Goal: Information Seeking & Learning: Learn about a topic

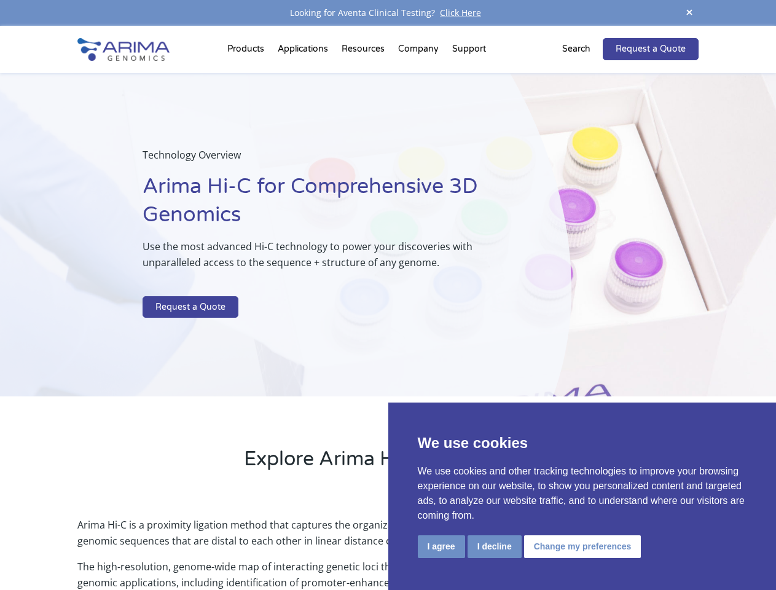
click at [388, 295] on p at bounding box center [326, 288] width 367 height 16
click at [441, 546] on button "I agree" at bounding box center [441, 546] width 47 height 23
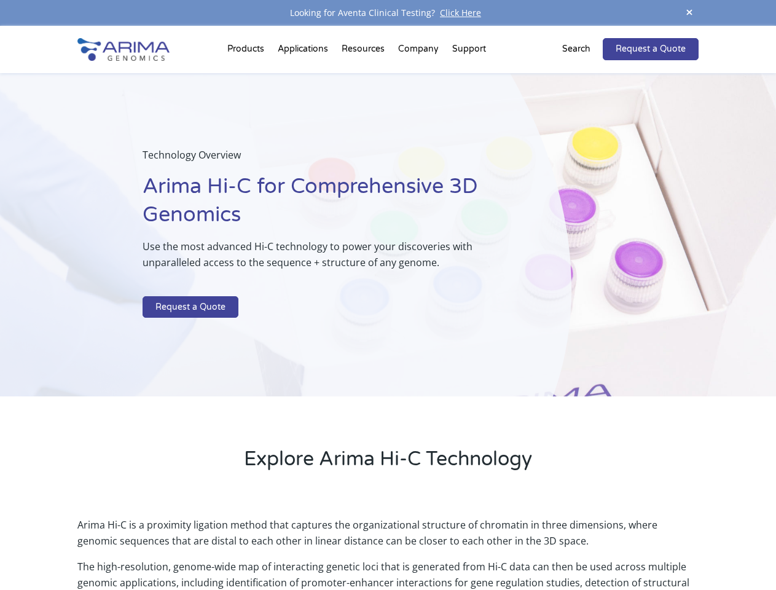
click at [494, 546] on p "Arima Hi-C is a proximity ligation method that captures the organizational stru…" at bounding box center [387, 538] width 620 height 42
click at [580, 546] on p "Arima Hi-C is a proximity ligation method that captures the organizational stru…" at bounding box center [387, 538] width 620 height 42
click at [689, 13] on span at bounding box center [689, 13] width 18 height 17
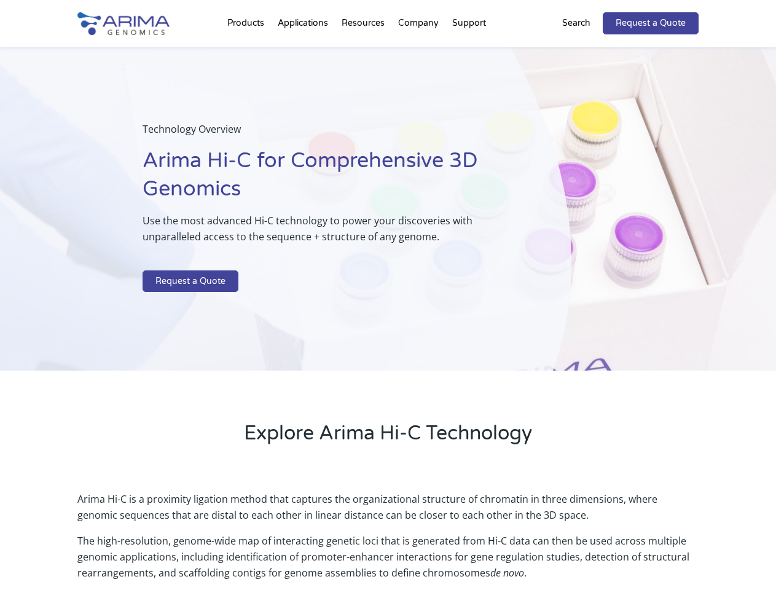
click at [388, 308] on div "Technology Overview Arima Hi-C for Comprehensive 3D Genomics Use the most advan…" at bounding box center [285, 209] width 571 height 324
click at [248, 52] on div "Technology Overview Arima Hi-C for Comprehensive 3D Genomics Use the most advan…" at bounding box center [285, 209] width 571 height 324
click at [364, 52] on div "Technology Overview Arima Hi-C for Comprehensive 3D Genomics Use the most advan…" at bounding box center [285, 209] width 571 height 324
click at [419, 52] on div "Technology Overview Arima Hi-C for Comprehensive 3D Genomics Use the most advan…" at bounding box center [285, 209] width 571 height 324
click at [469, 52] on div "Technology Overview Arima Hi-C for Comprehensive 3D Genomics Use the most advan…" at bounding box center [285, 209] width 571 height 324
